Goal: Task Accomplishment & Management: Use online tool/utility

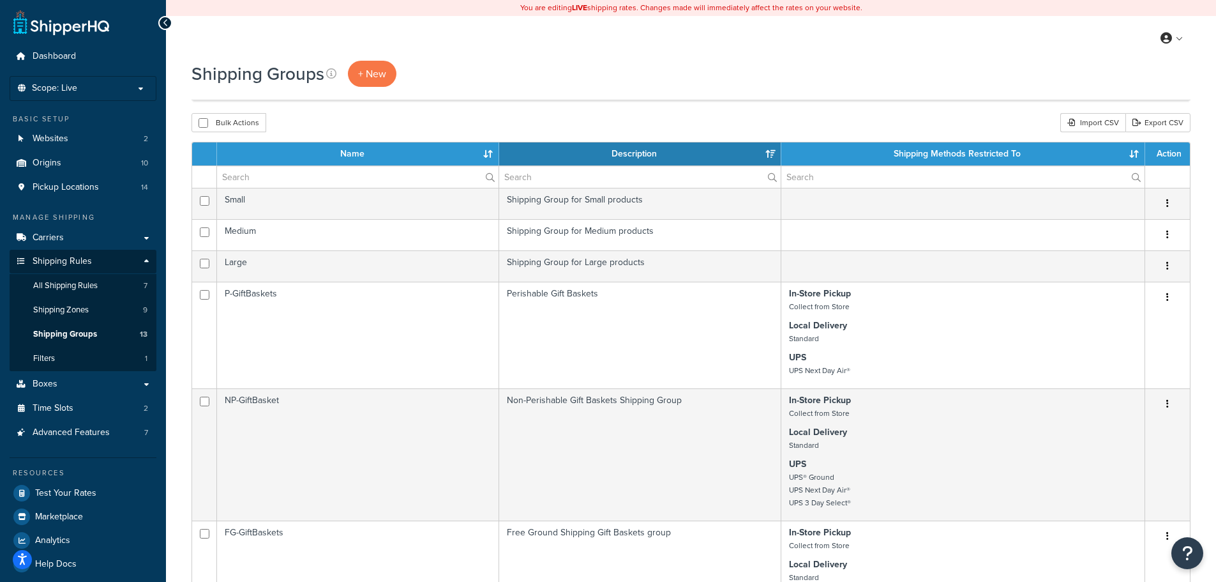
select select "15"
click at [54, 234] on span "Carriers" at bounding box center [48, 237] width 31 height 11
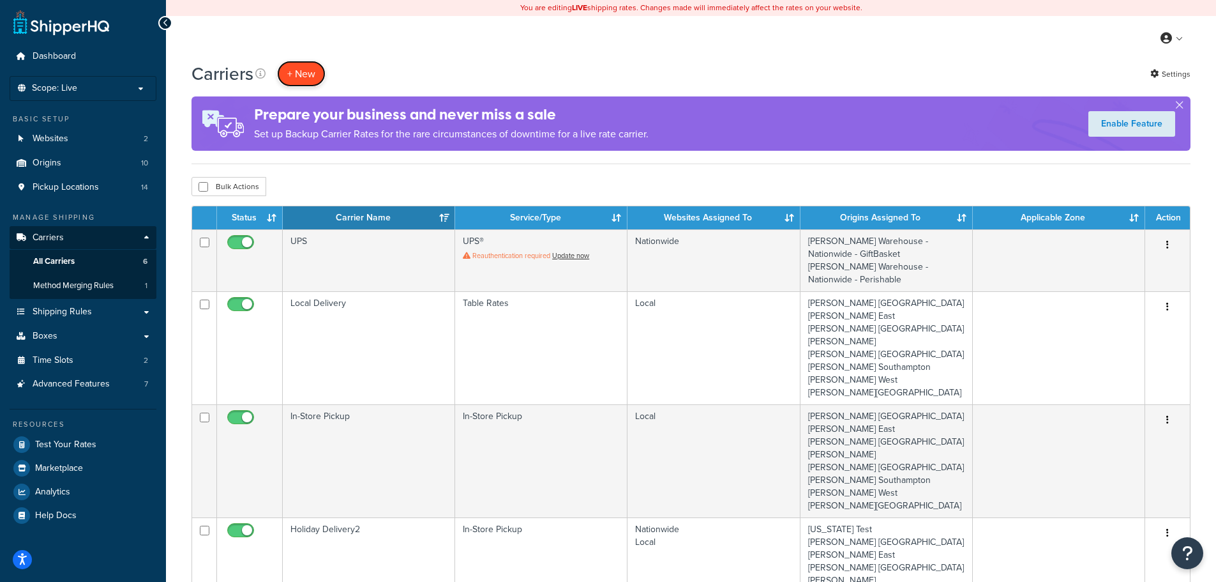
click at [301, 70] on button "+ New" at bounding box center [301, 74] width 49 height 26
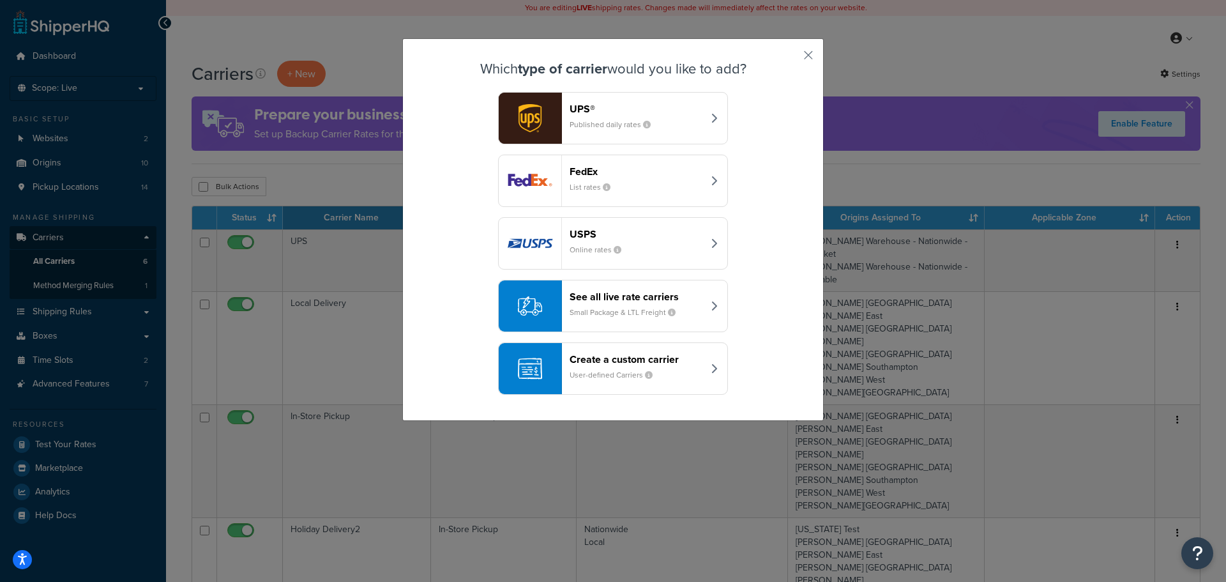
click at [622, 111] on header "UPS®" at bounding box center [635, 109] width 133 height 12
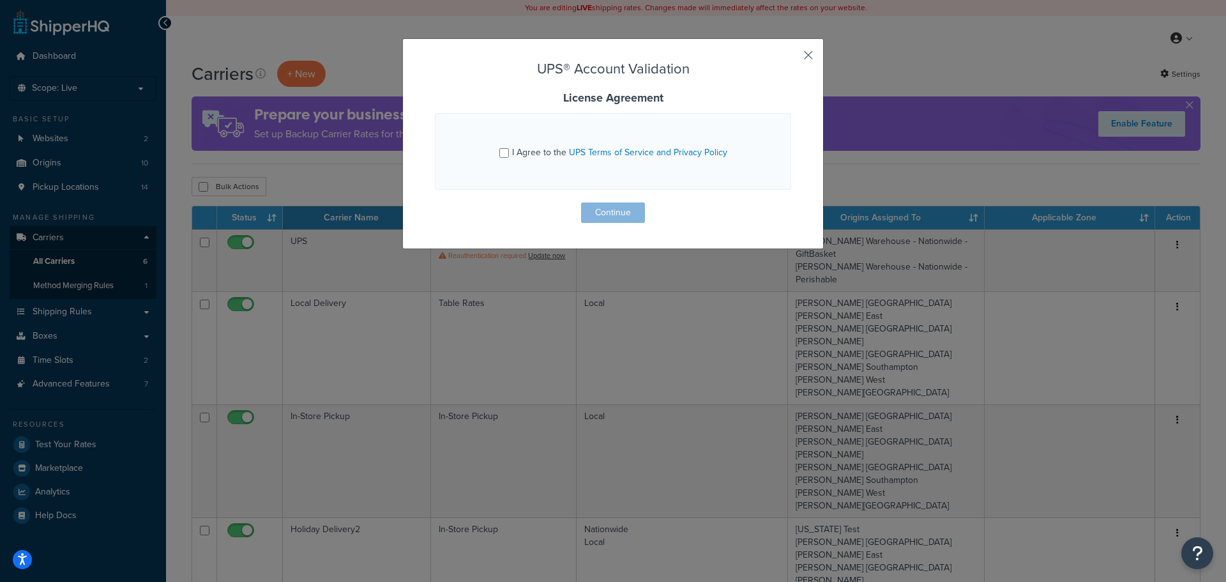
click at [791, 58] on button "button" at bounding box center [789, 59] width 3 height 3
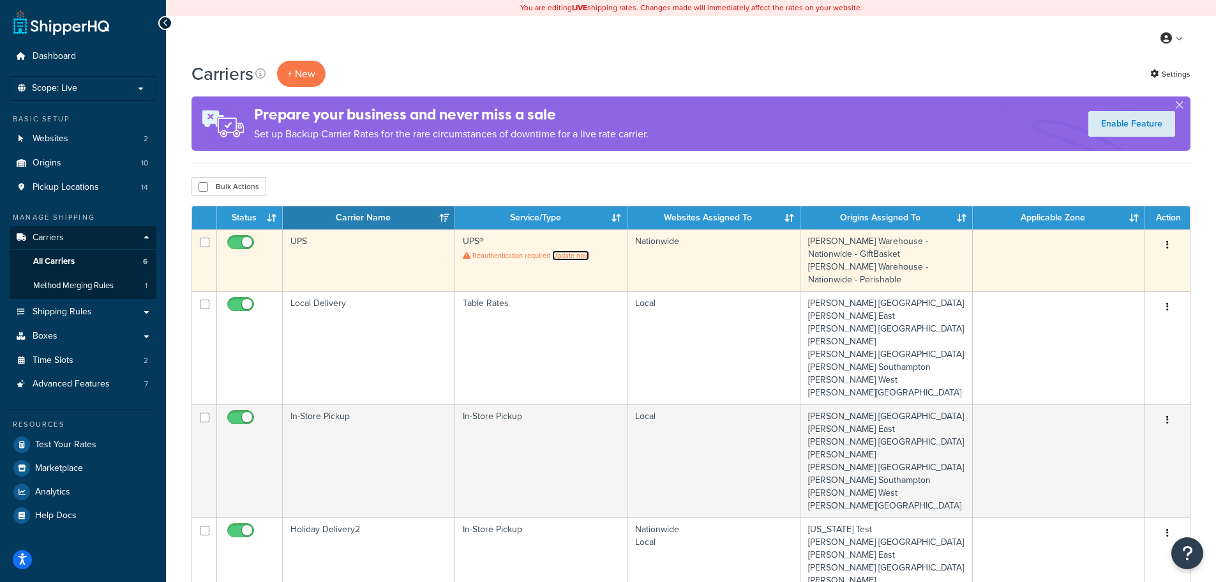
click at [581, 257] on link "Update now" at bounding box center [570, 255] width 37 height 10
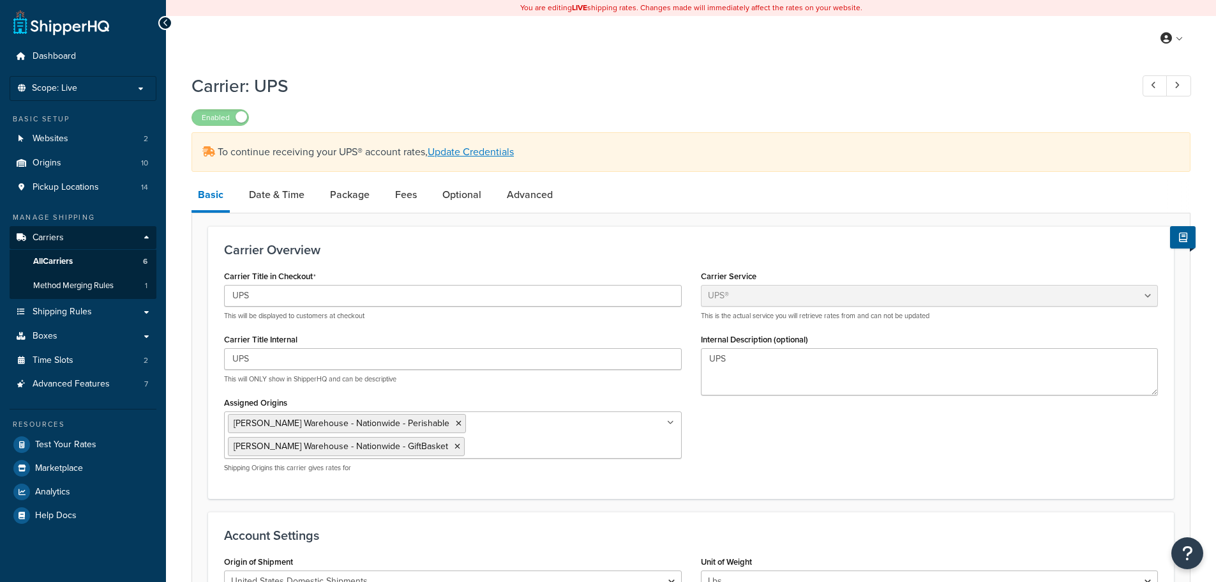
select select "ups"
select select "2"
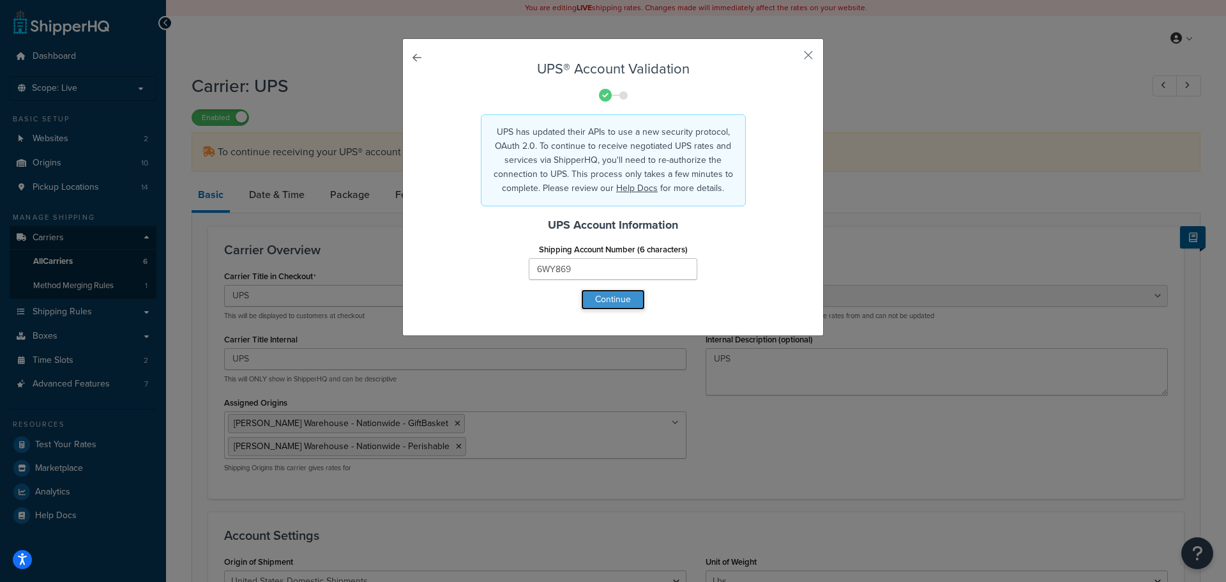
click at [610, 303] on button "Continue" at bounding box center [613, 299] width 64 height 20
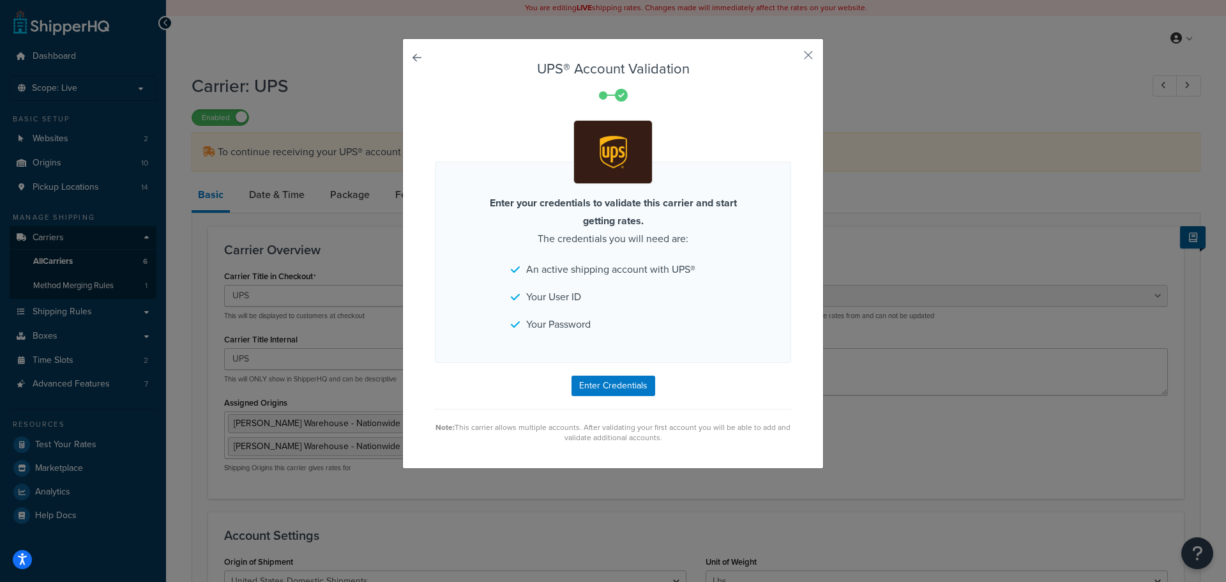
drag, startPoint x: 1115, startPoint y: 91, endPoint x: 1124, endPoint y: 73, distance: 20.3
click at [1118, 82] on div "UPS® Account Validation Enter your credentials to validate this carrier and sta…" at bounding box center [613, 291] width 1226 height 582
click at [791, 58] on button "button" at bounding box center [789, 59] width 3 height 3
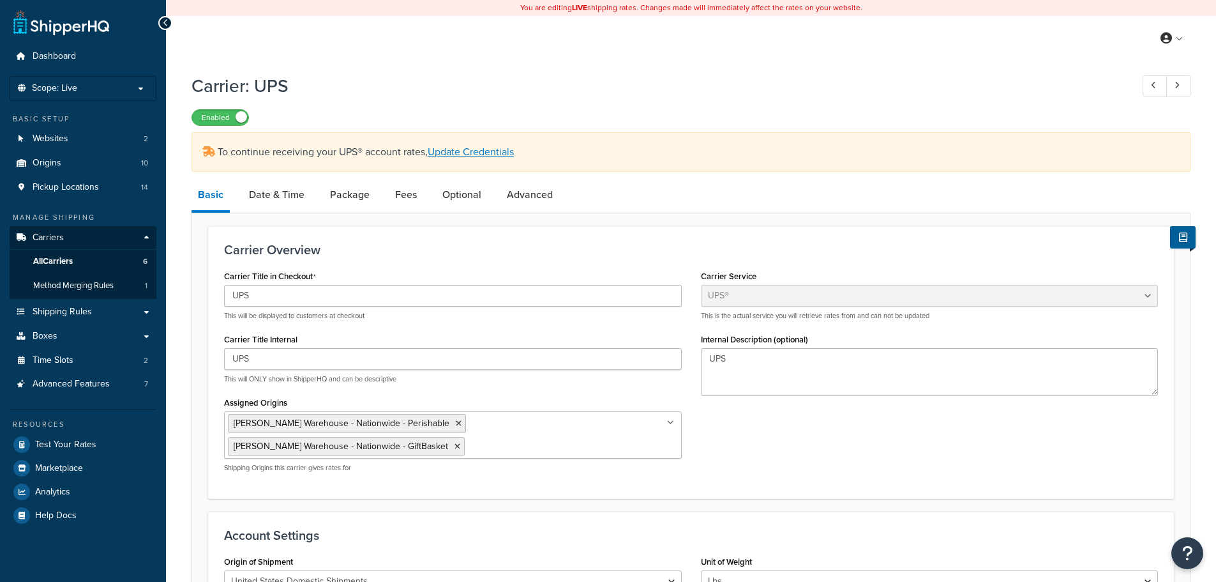
select select "ups"
select select "2"
click at [53, 236] on span "Carriers" at bounding box center [48, 237] width 31 height 11
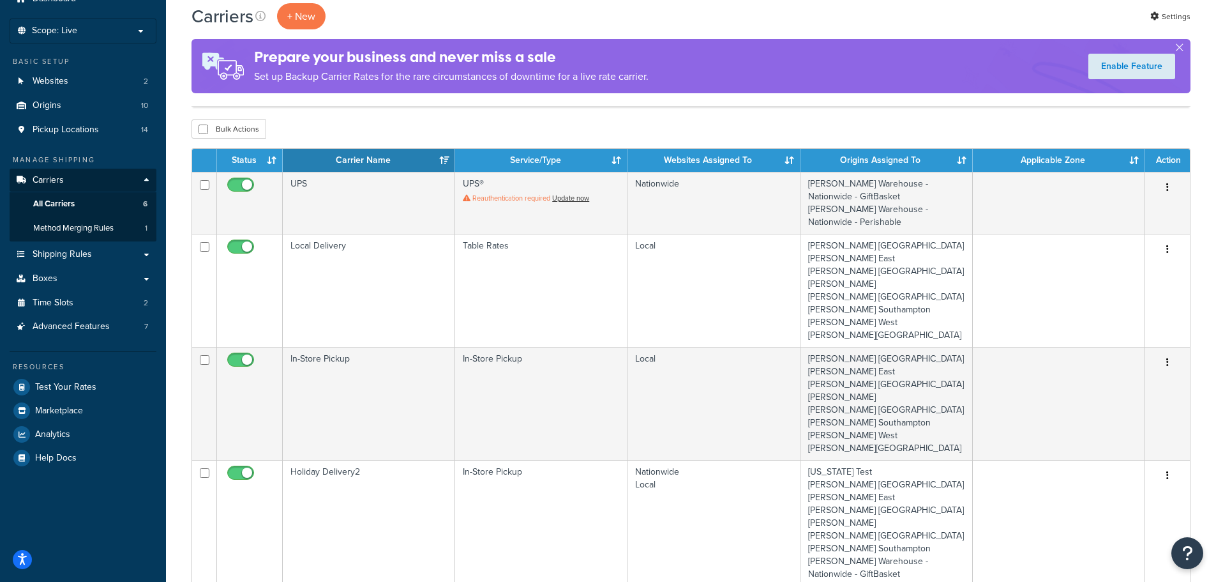
scroll to position [46, 0]
